Goal: Find specific page/section: Find specific page/section

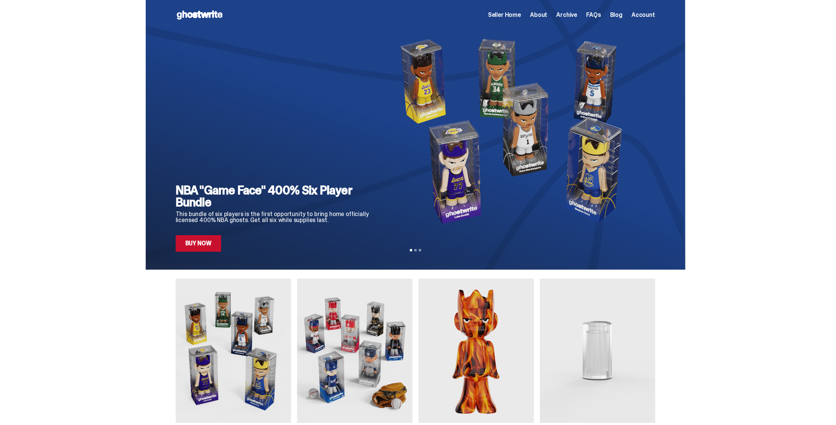
click at [520, 17] on span "Seller Home" at bounding box center [504, 15] width 33 height 6
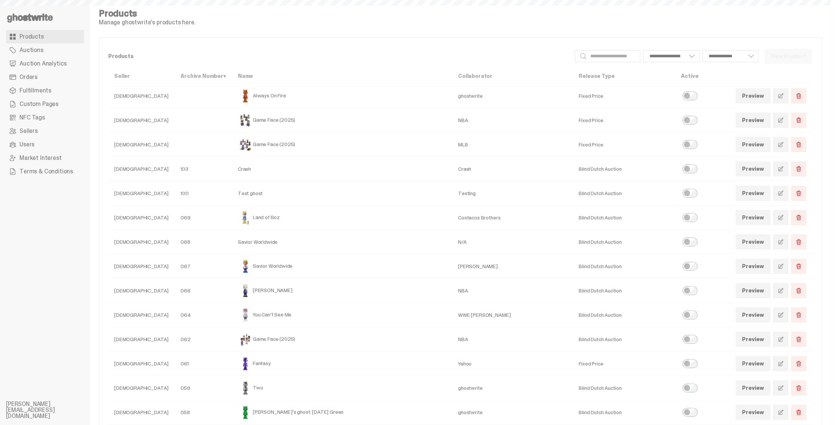
drag, startPoint x: 29, startPoint y: 61, endPoint x: 40, endPoint y: 62, distance: 10.9
click at [29, 61] on span "Auction Analytics" at bounding box center [42, 64] width 47 height 6
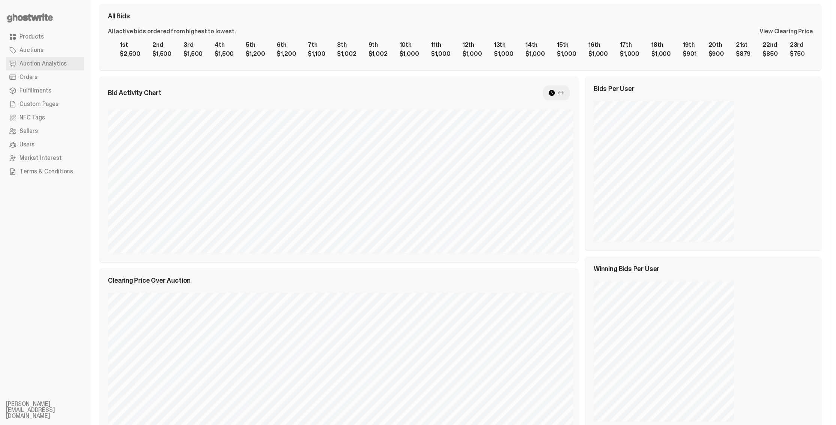
scroll to position [111, 0]
